Goal: Use online tool/utility: Utilize a website feature to perform a specific function

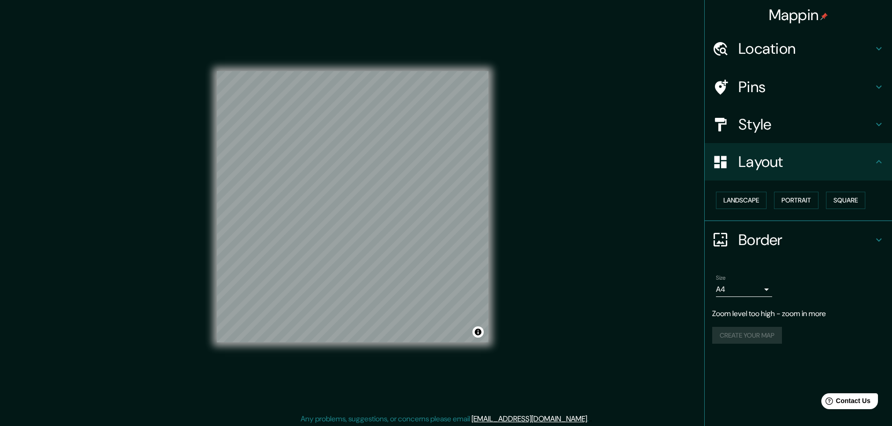
click at [813, 49] on h4 "Location" at bounding box center [805, 48] width 135 height 19
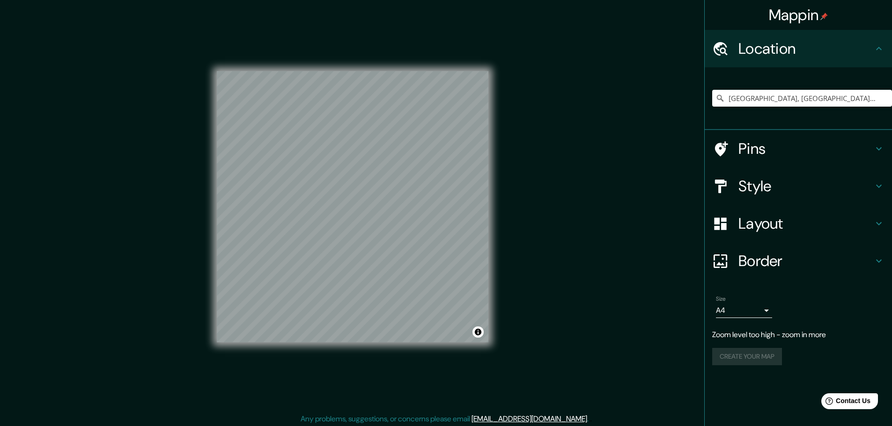
click at [829, 88] on div "[GEOGRAPHIC_DATA], [GEOGRAPHIC_DATA], [GEOGRAPHIC_DATA]" at bounding box center [802, 98] width 180 height 47
click at [833, 102] on input "[GEOGRAPHIC_DATA], [GEOGRAPHIC_DATA], [GEOGRAPHIC_DATA]" at bounding box center [802, 98] width 180 height 17
drag, startPoint x: 877, startPoint y: 100, endPoint x: 885, endPoint y: 100, distance: 7.5
click at [882, 100] on div "[GEOGRAPHIC_DATA], [GEOGRAPHIC_DATA], [GEOGRAPHIC_DATA]" at bounding box center [802, 98] width 180 height 17
click at [885, 100] on icon "Clear" at bounding box center [883, 98] width 7 height 7
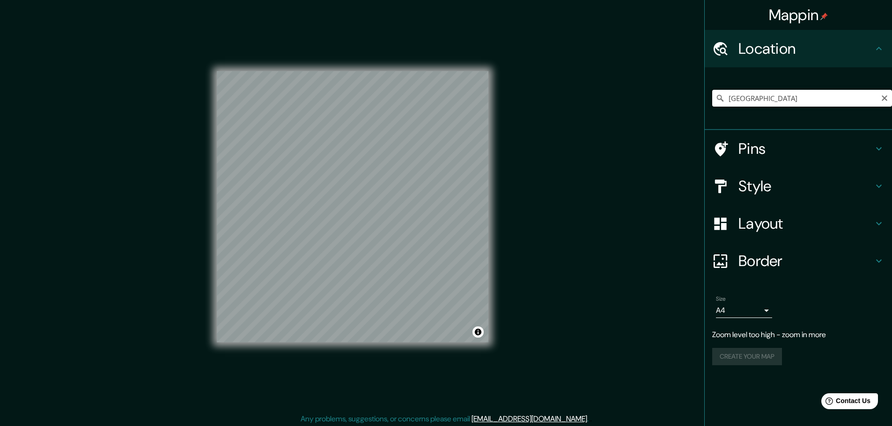
click at [837, 100] on input "[GEOGRAPHIC_DATA]" at bounding box center [802, 98] width 180 height 17
click at [888, 94] on input "[GEOGRAPHIC_DATA]" at bounding box center [802, 98] width 180 height 17
type input "[GEOGRAPHIC_DATA]"
click at [881, 99] on icon "Clear" at bounding box center [883, 98] width 7 height 7
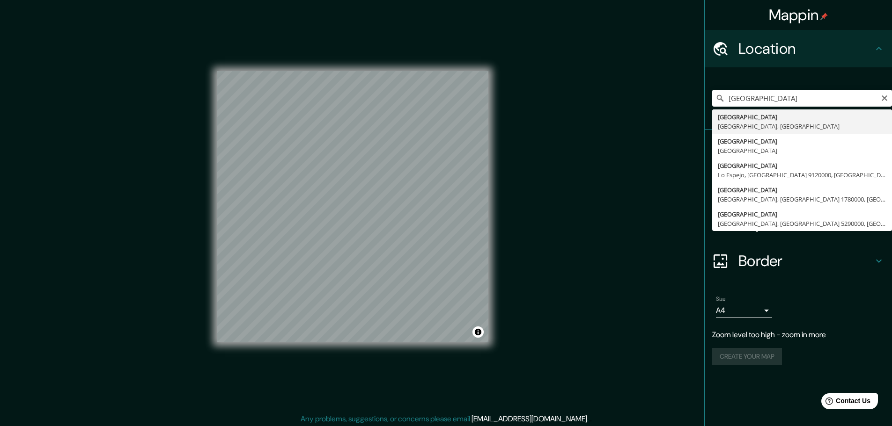
type input "[GEOGRAPHIC_DATA], [GEOGRAPHIC_DATA], [GEOGRAPHIC_DATA]"
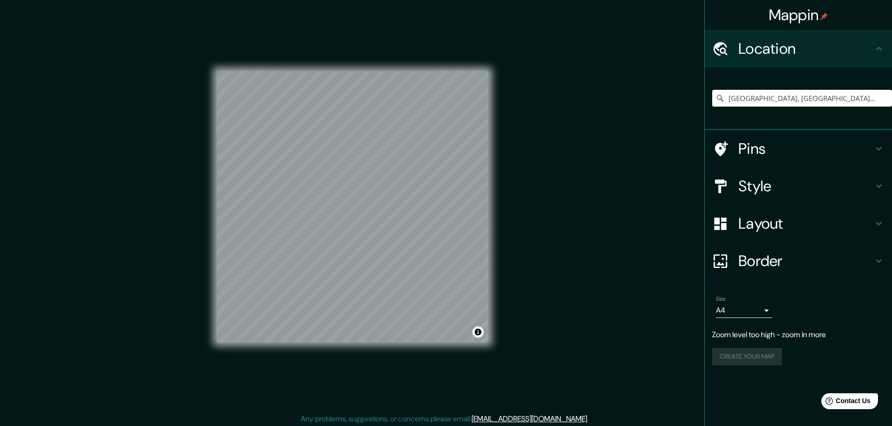
click at [780, 191] on h4 "Style" at bounding box center [805, 186] width 135 height 19
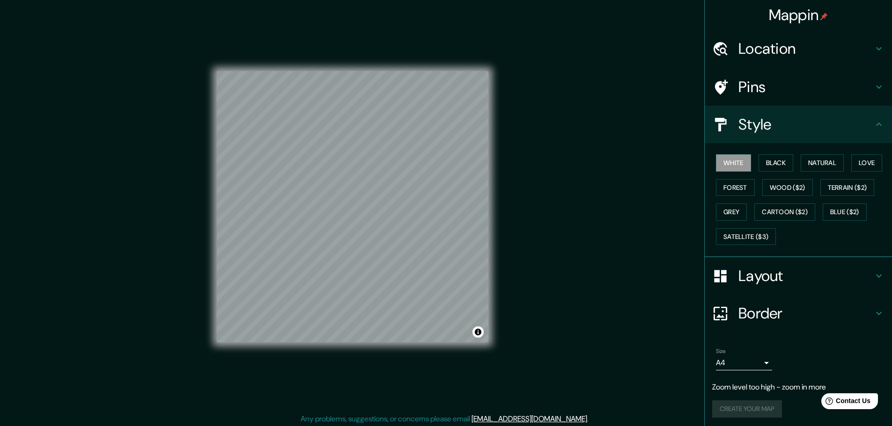
click at [789, 121] on h4 "Style" at bounding box center [805, 124] width 135 height 19
click at [773, 278] on h4 "Layout" at bounding box center [805, 276] width 135 height 19
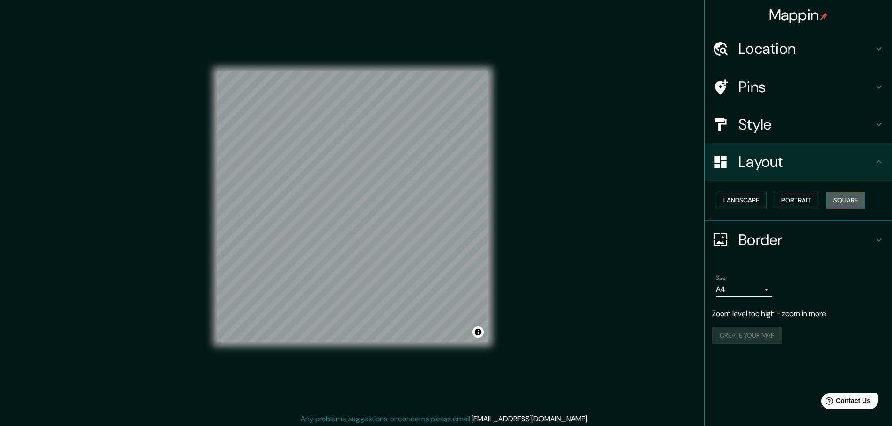
click at [855, 202] on button "Square" at bounding box center [845, 200] width 39 height 17
